Goal: Information Seeking & Learning: Understand process/instructions

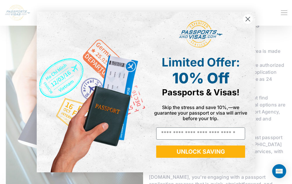
scroll to position [437, 0]
click at [245, 19] on circle "Close dialog" at bounding box center [248, 19] width 10 height 10
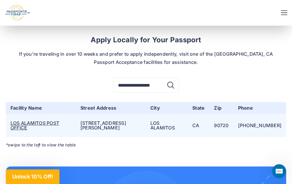
scroll to position [1167, 0]
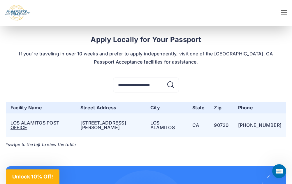
click at [51, 120] on link "LOS ALAMITOS POST OFFICE" at bounding box center [34, 125] width 49 height 10
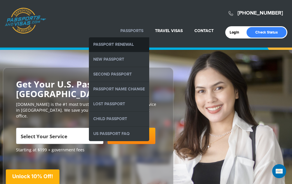
click at [125, 42] on link "Passport Renewal" at bounding box center [119, 44] width 60 height 15
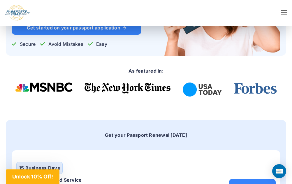
scroll to position [86, 0]
